Goal: Task Accomplishment & Management: Manage account settings

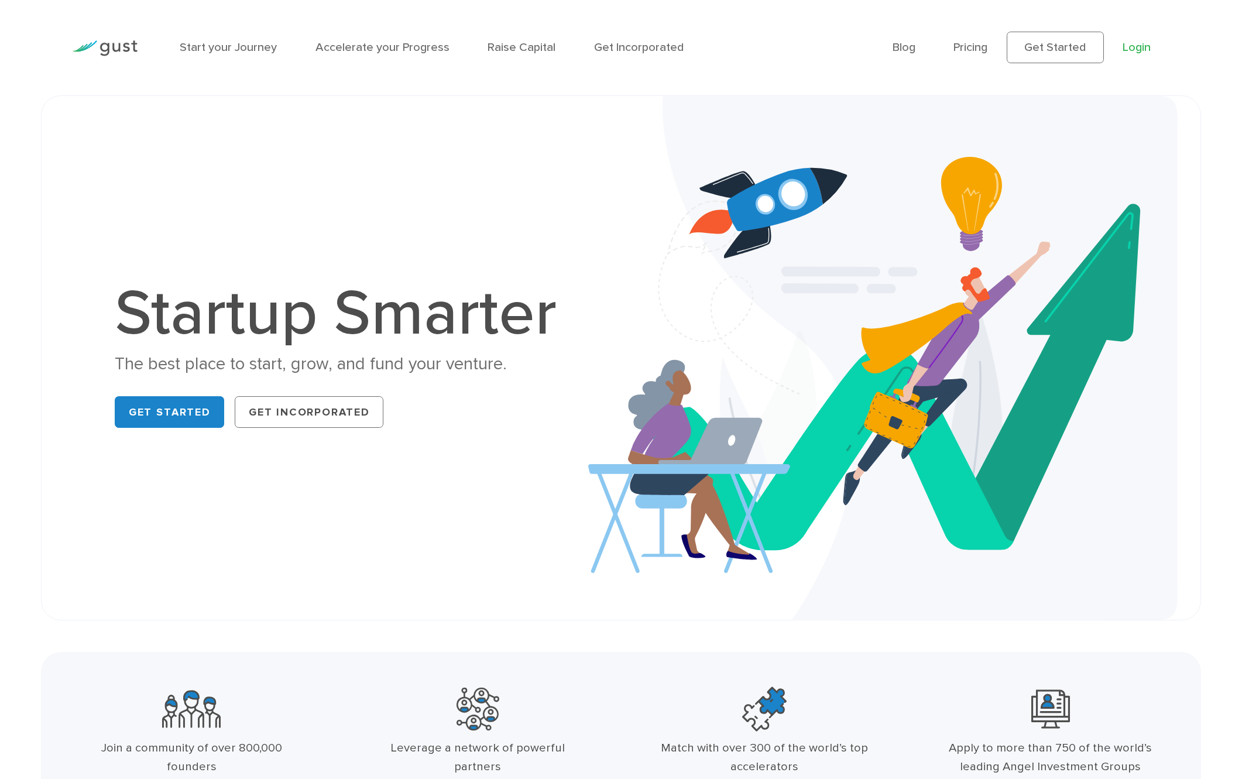
click at [1138, 49] on link "Login" at bounding box center [1137, 47] width 28 height 14
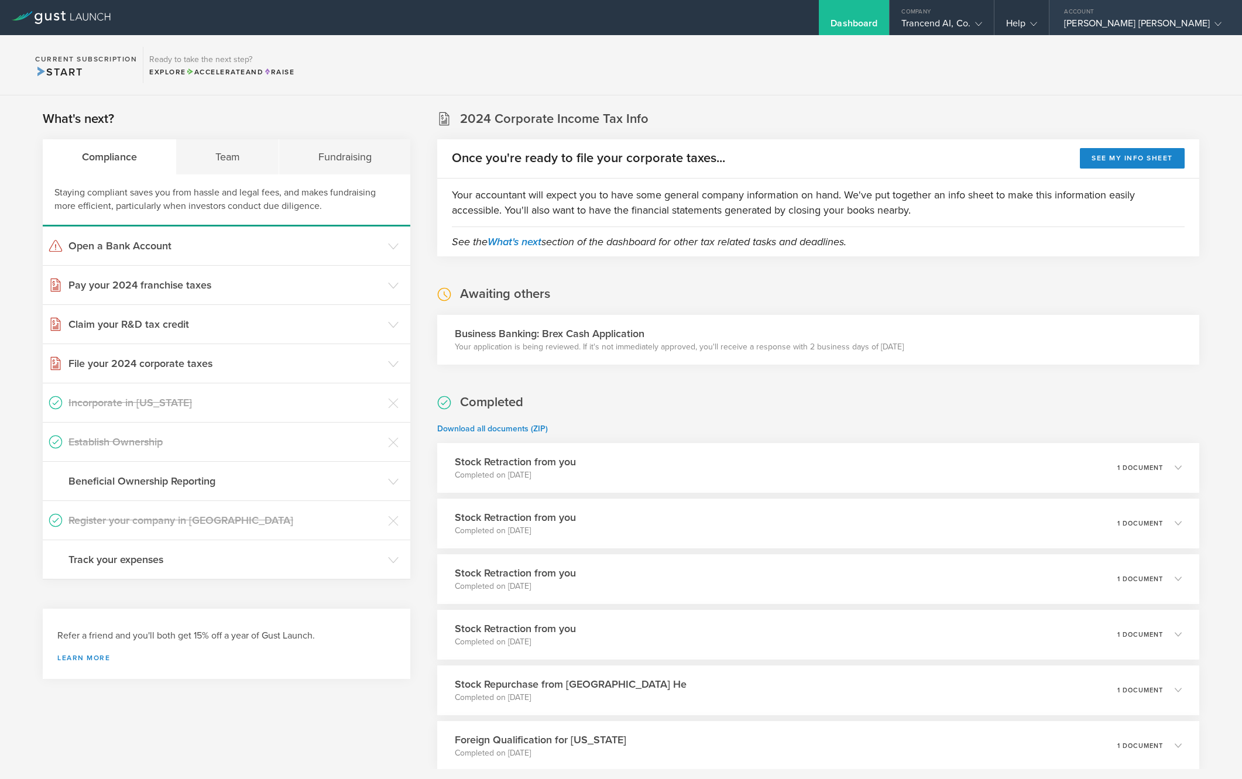
click at [1130, 29] on div "[PERSON_NAME] [PERSON_NAME]" at bounding box center [1142, 27] width 157 height 18
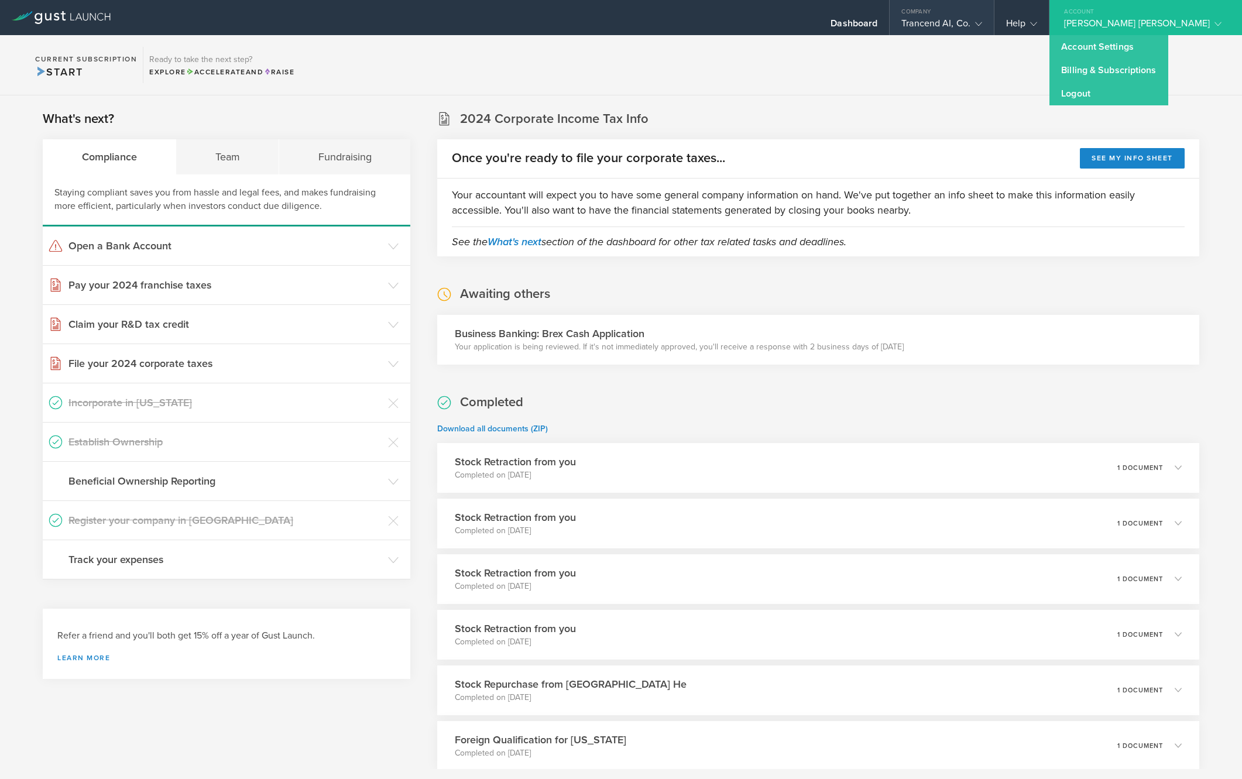
click at [982, 24] on icon at bounding box center [978, 23] width 7 height 7
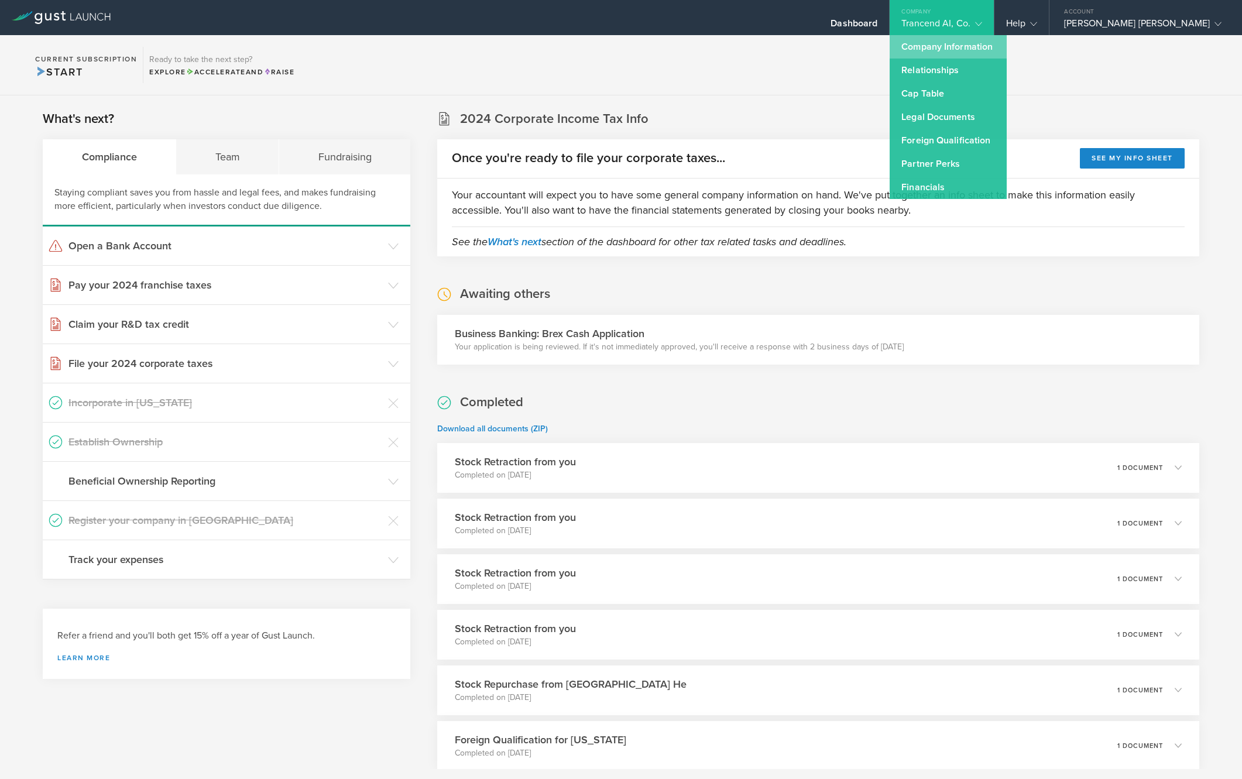
click at [1004, 52] on link "Company Information" at bounding box center [948, 46] width 117 height 23
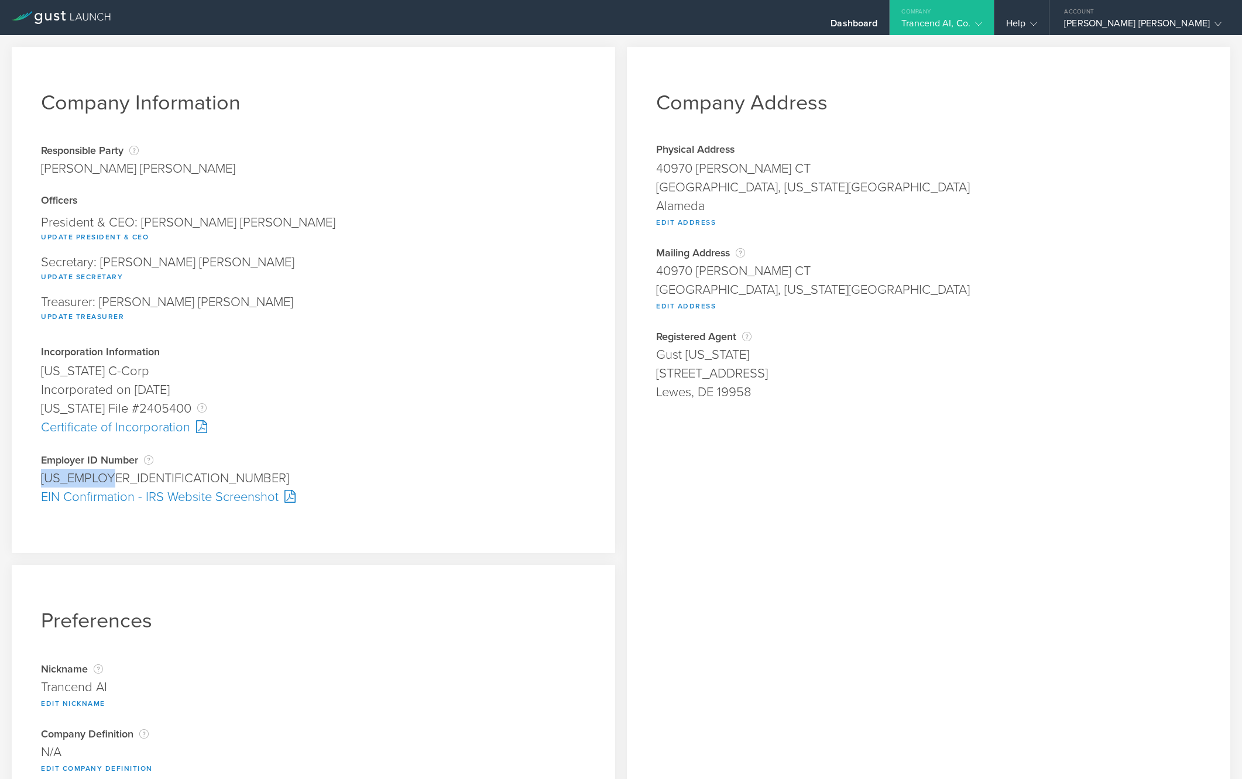
copy div "93-3643978"
drag, startPoint x: 43, startPoint y: 477, endPoint x: 111, endPoint y: 478, distance: 67.9
click at [111, 478] on div "93-3643978" at bounding box center [313, 478] width 545 height 19
click at [1046, 25] on div "Help" at bounding box center [1021, 17] width 54 height 35
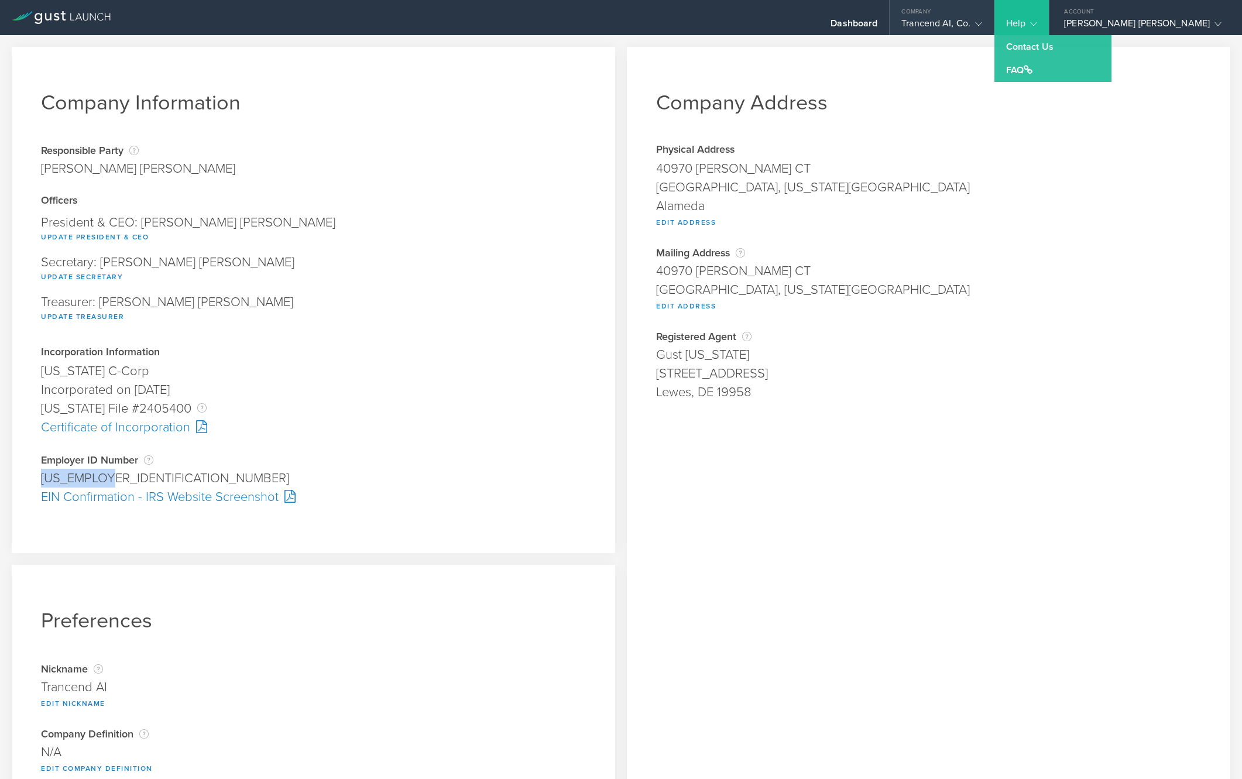
click at [982, 18] on div "Trancend AI, Co." at bounding box center [941, 27] width 81 height 18
